Goal: Information Seeking & Learning: Learn about a topic

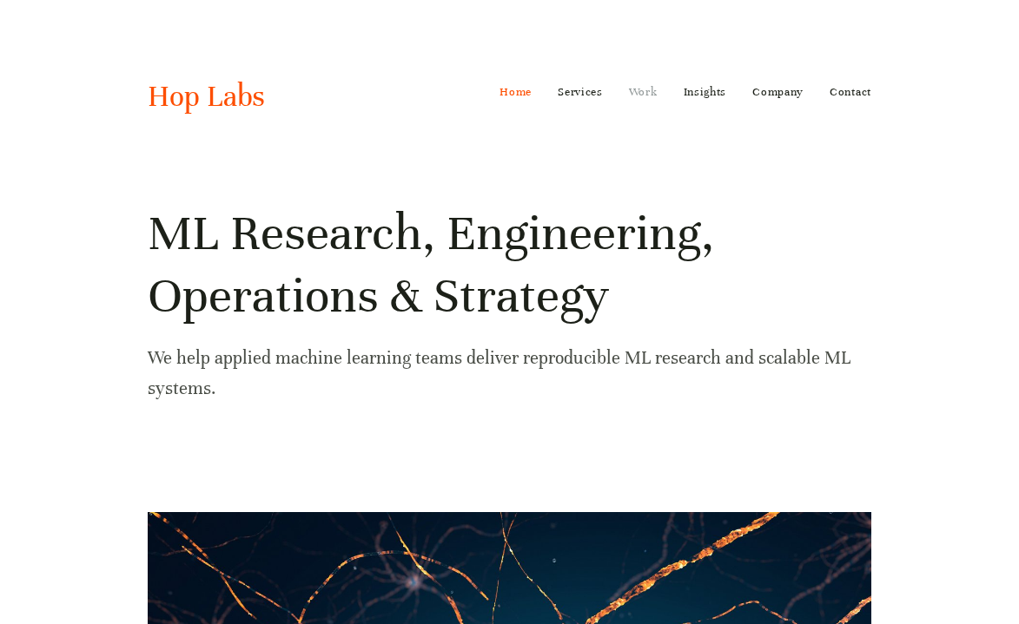
click at [647, 92] on link "Work" at bounding box center [643, 92] width 29 height 28
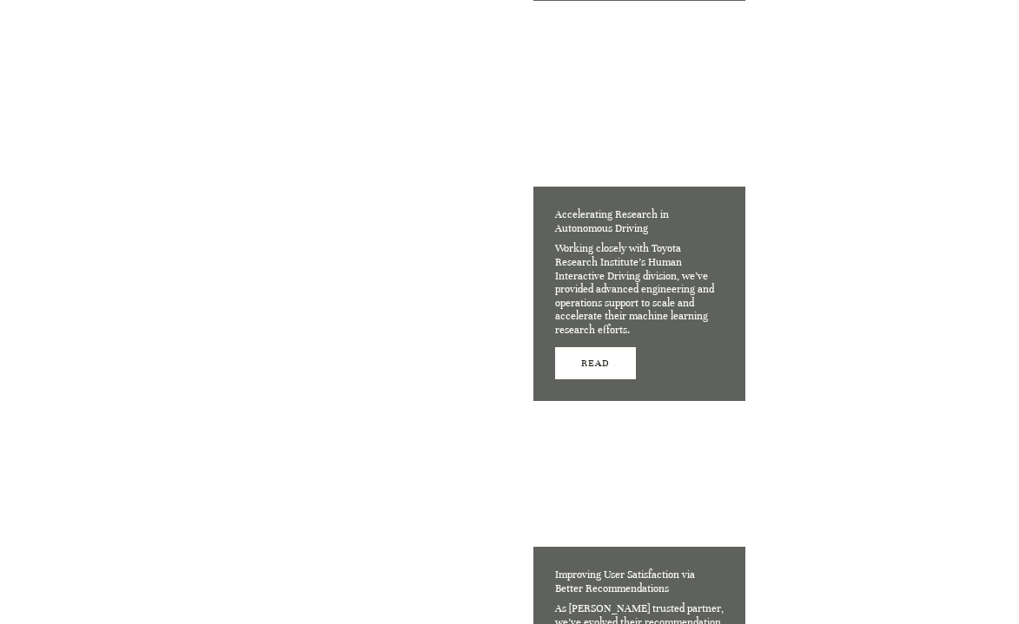
scroll to position [3265, 0]
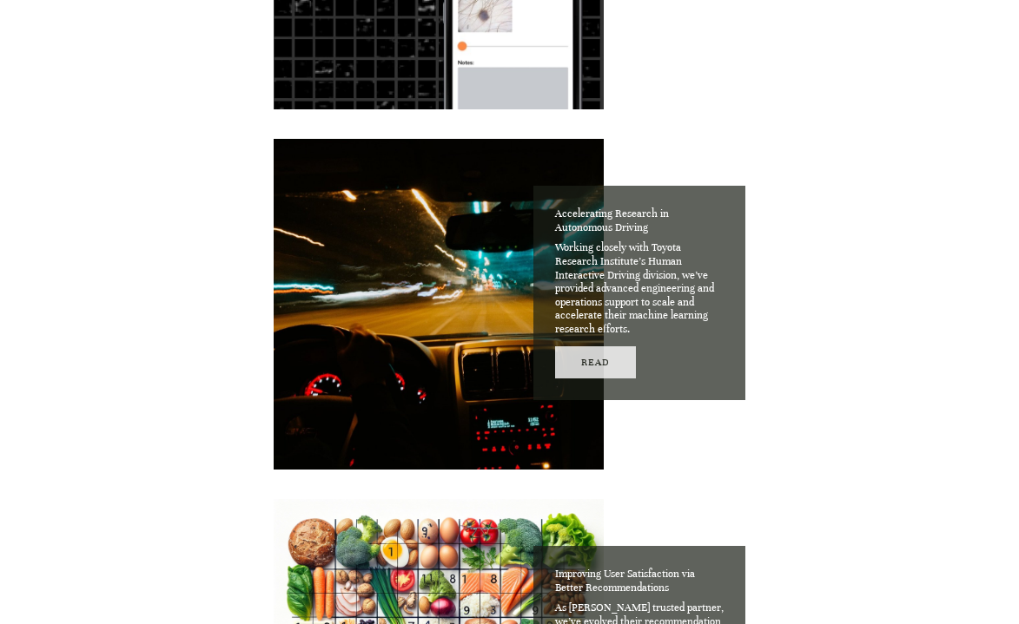
click at [587, 358] on link "Read" at bounding box center [595, 362] width 81 height 32
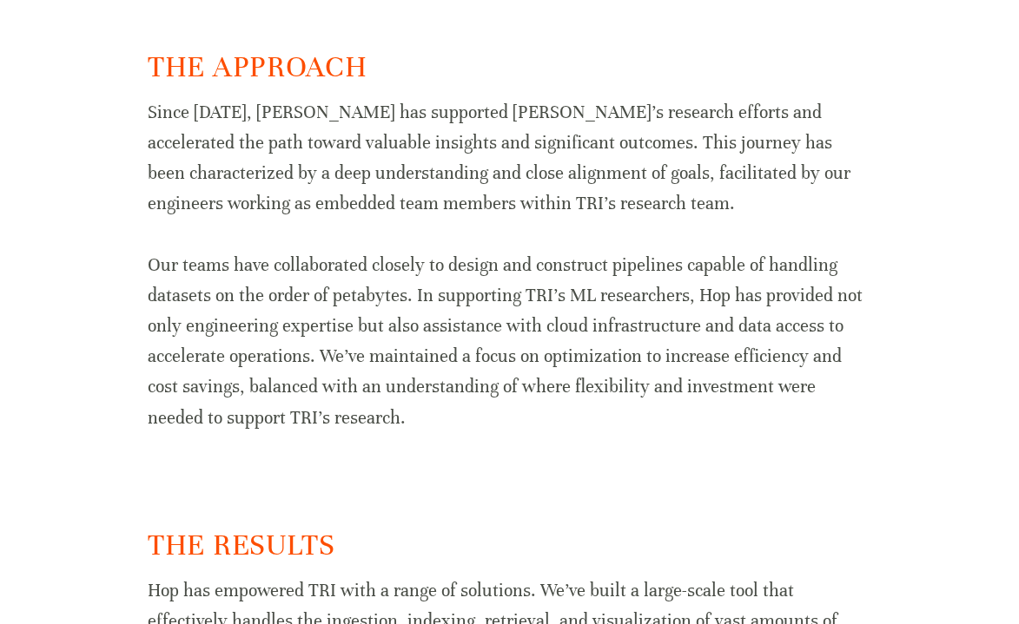
scroll to position [1797, 0]
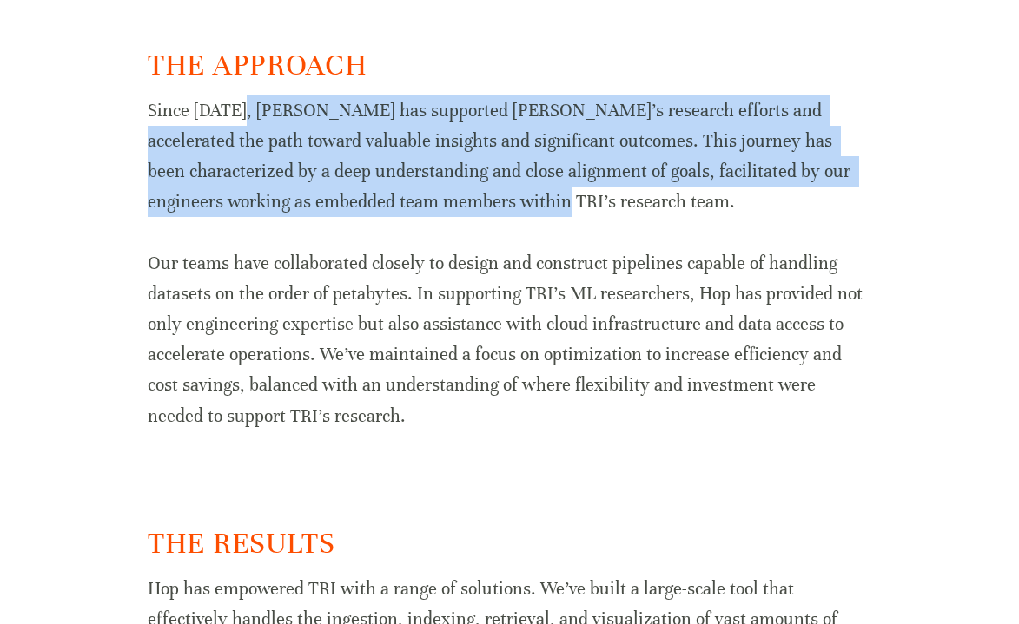
drag, startPoint x: 244, startPoint y: 109, endPoint x: 480, endPoint y: 199, distance: 252.9
click at [480, 199] on p "Since [DATE], [PERSON_NAME] has supported [PERSON_NAME]’s research efforts and …" at bounding box center [509, 157] width 723 height 122
copy p "Hop has supported [PERSON_NAME]’s research efforts and accelerated the path tow…"
